Goal: Information Seeking & Learning: Find specific fact

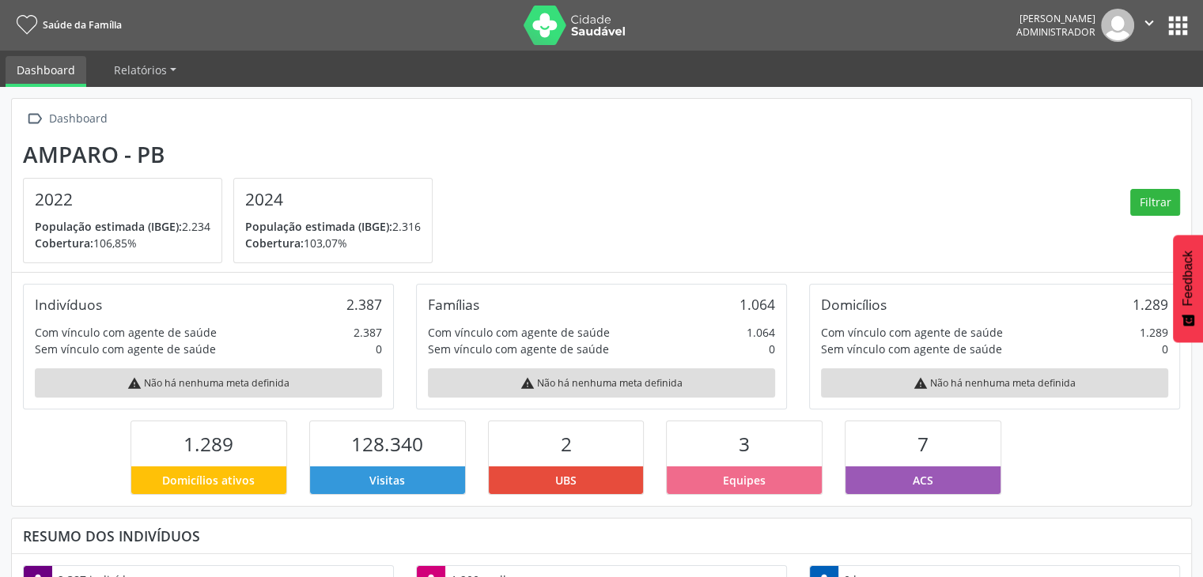
scroll to position [260, 393]
click at [1182, 36] on button "apps" at bounding box center [1178, 26] width 28 height 28
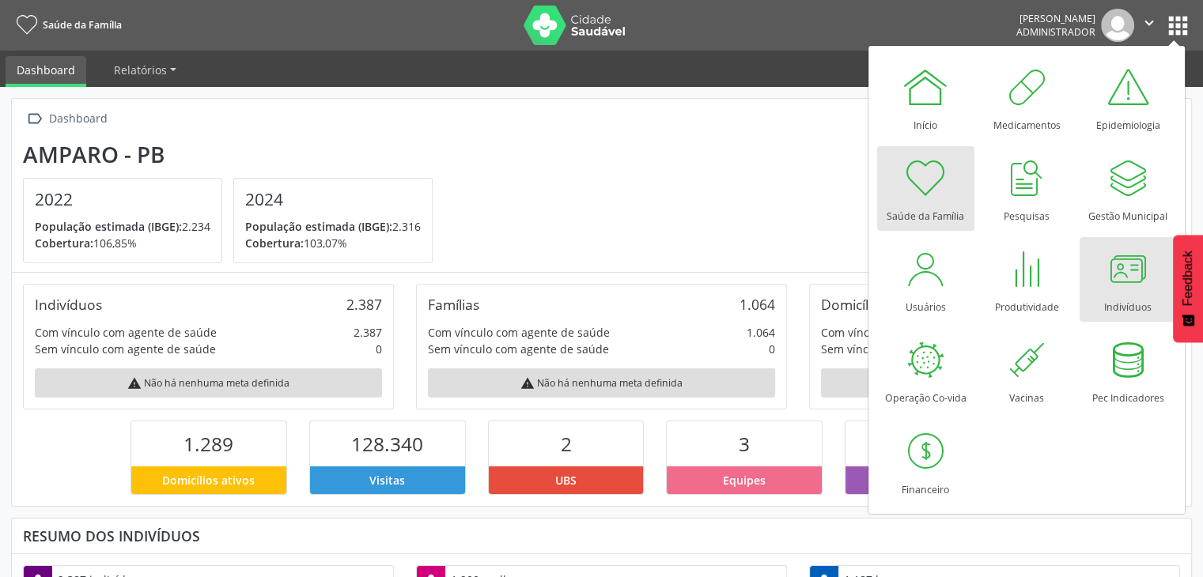
click at [1117, 255] on div at bounding box center [1127, 268] width 47 height 47
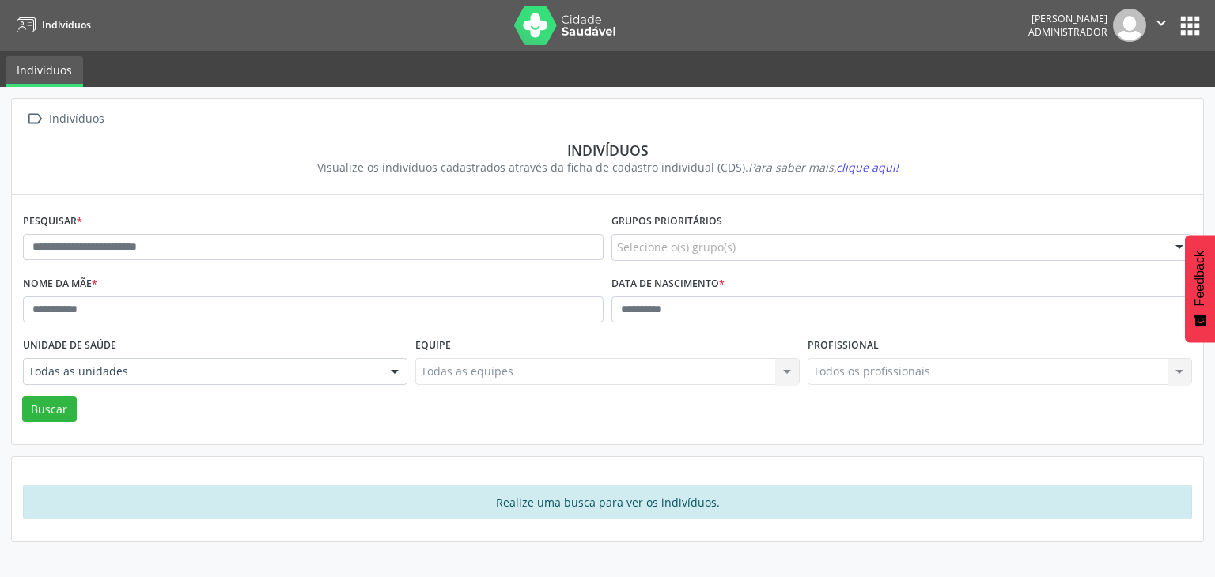
click at [244, 229] on div "Pesquisar *" at bounding box center [313, 241] width 589 height 62
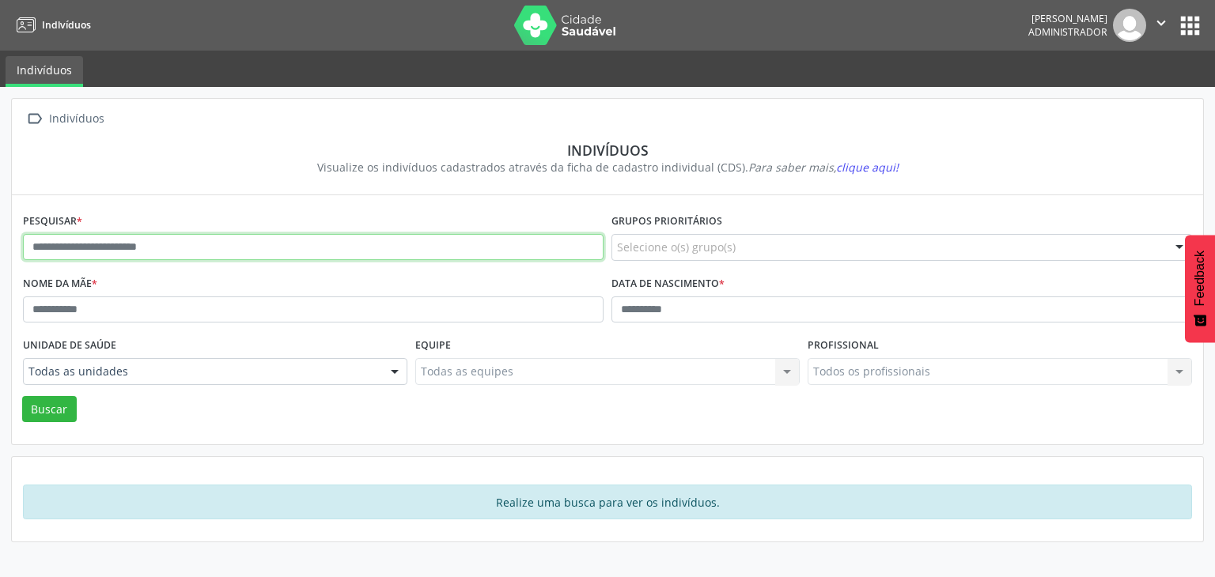
click at [244, 244] on input "text" at bounding box center [313, 247] width 581 height 27
click at [199, 250] on input "text" at bounding box center [313, 247] width 581 height 27
type input "********"
click at [22, 396] on button "Buscar" at bounding box center [49, 409] width 55 height 27
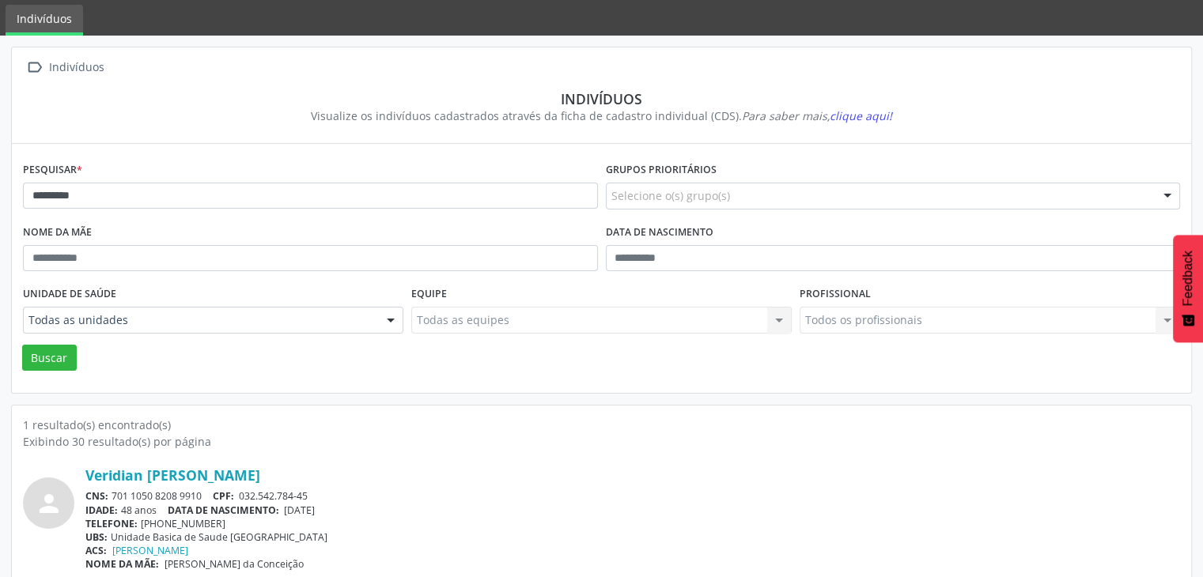
scroll to position [66, 0]
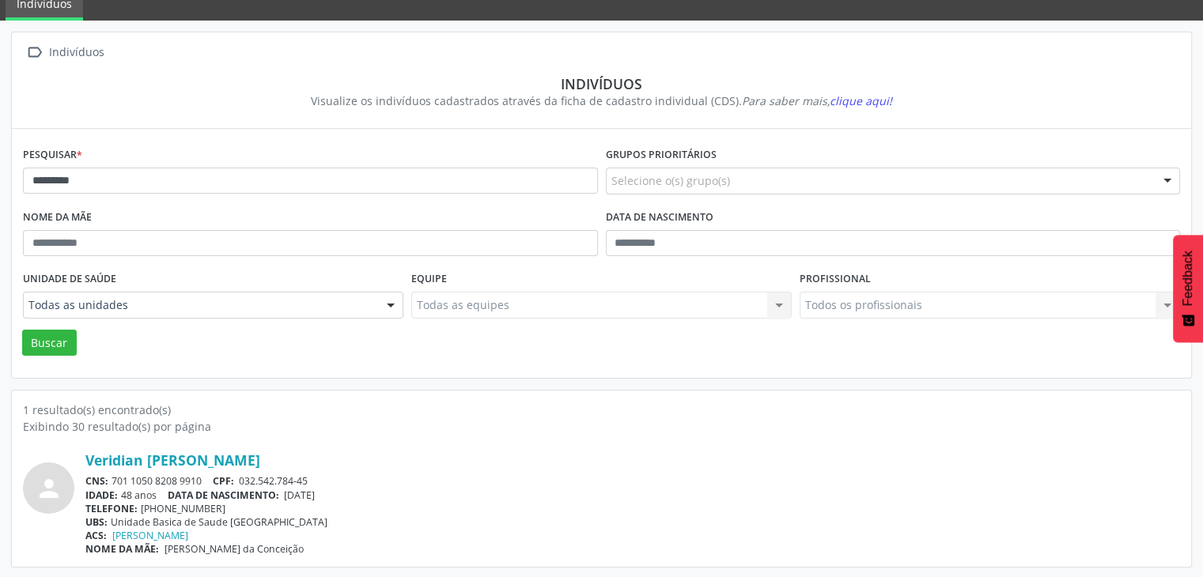
drag, startPoint x: 111, startPoint y: 478, endPoint x: 204, endPoint y: 480, distance: 93.4
click at [204, 480] on div "CNS: 701 1050 8208 9910 CPF: 032.542.784-45" at bounding box center [632, 481] width 1095 height 13
copy div "701 1050 8208 9910"
drag, startPoint x: 290, startPoint y: 491, endPoint x: 342, endPoint y: 491, distance: 51.4
click at [342, 491] on div "IDADE: 48 anos DATA DE NASCIMENTO: [DEMOGRAPHIC_DATA]" at bounding box center [632, 495] width 1095 height 13
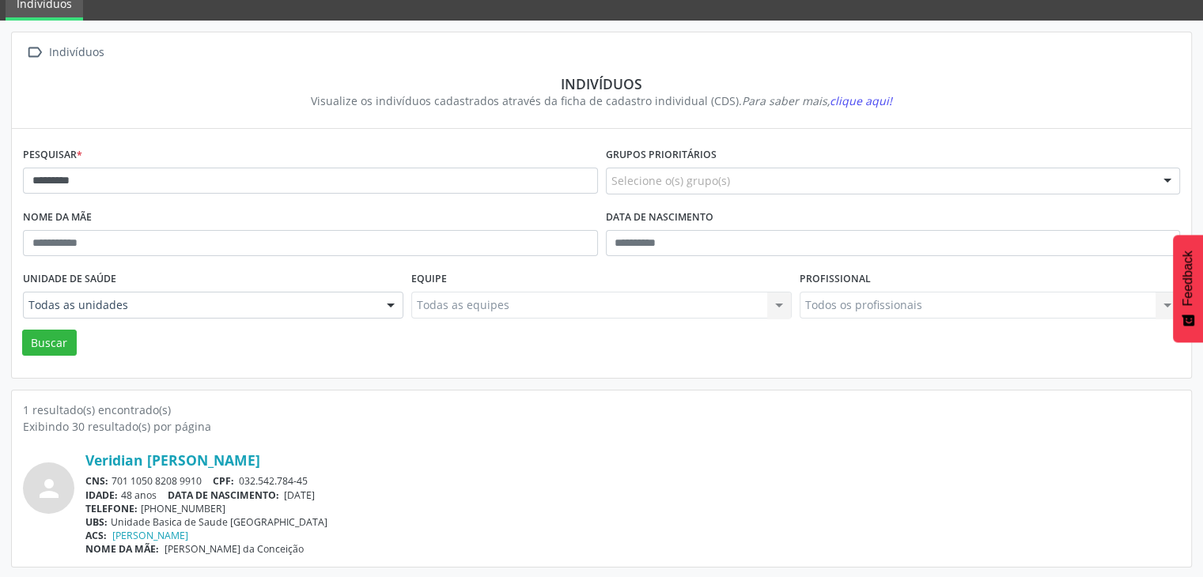
copy span "[DATE]"
drag, startPoint x: 244, startPoint y: 479, endPoint x: 311, endPoint y: 475, distance: 67.4
click at [308, 475] on span "032.542.784-45" at bounding box center [273, 481] width 69 height 13
copy span "032.542.784-45"
click at [207, 459] on link "Veridian [PERSON_NAME]" at bounding box center [172, 460] width 175 height 17
